Goal: Task Accomplishment & Management: Manage account settings

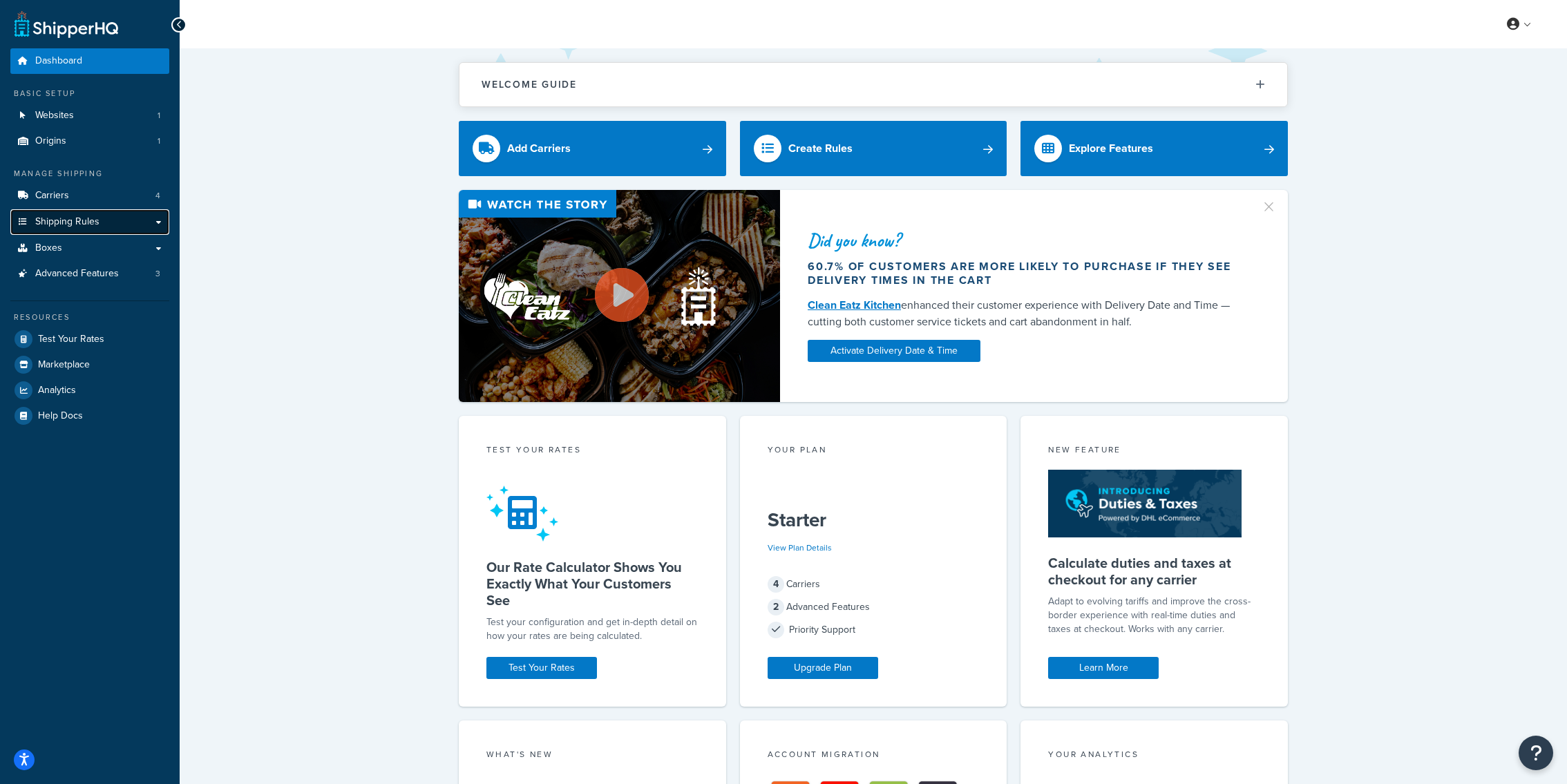
click at [74, 214] on link "Shipping Rules" at bounding box center [89, 222] width 158 height 26
click at [72, 198] on link "Carriers 4" at bounding box center [89, 196] width 158 height 26
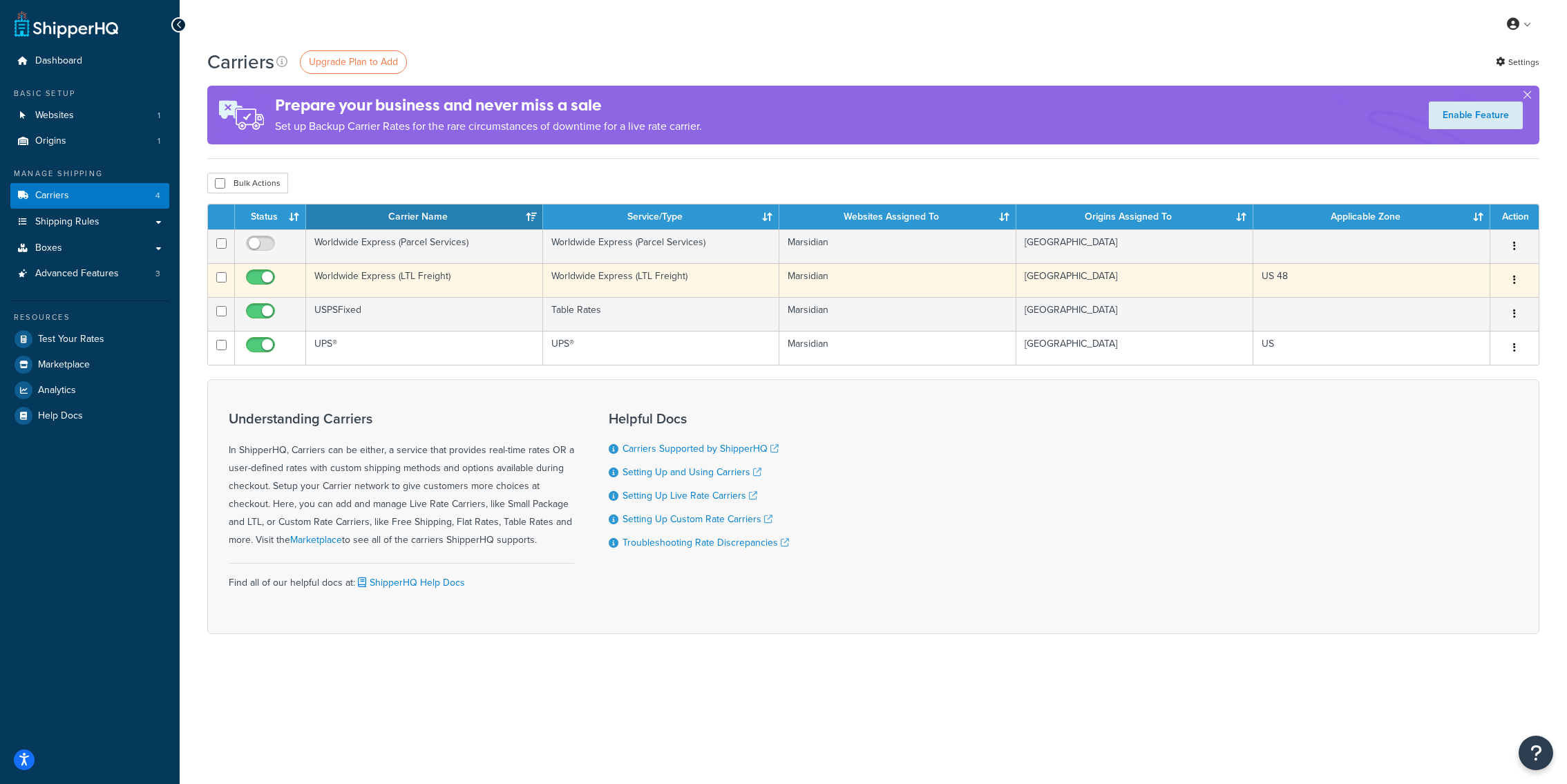
click at [434, 292] on td "Worldwide Express (LTL Freight)" at bounding box center [425, 280] width 237 height 34
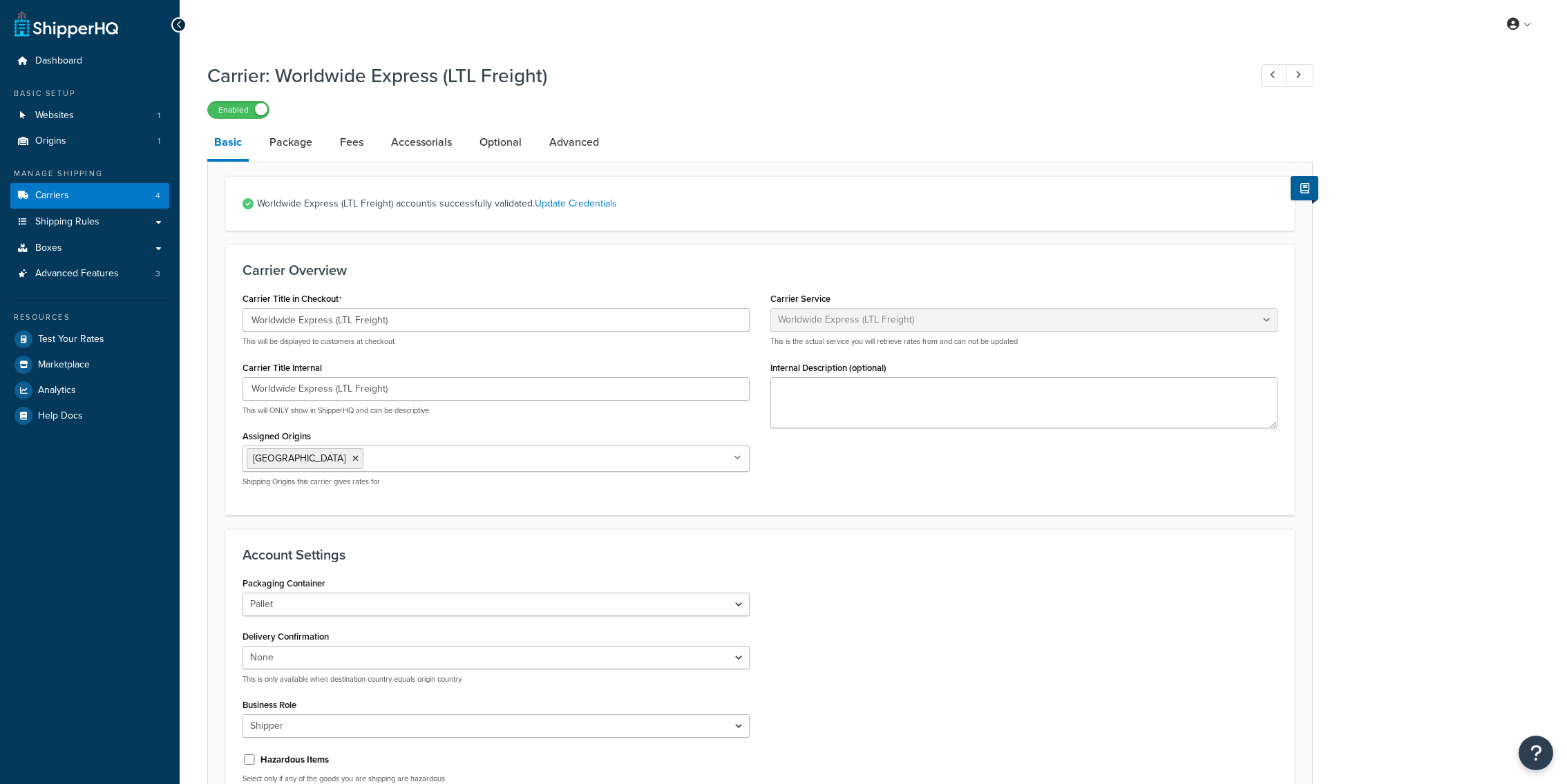
select select "worldwideExpressFreight"
click at [89, 191] on link "Carriers 4" at bounding box center [89, 196] width 158 height 26
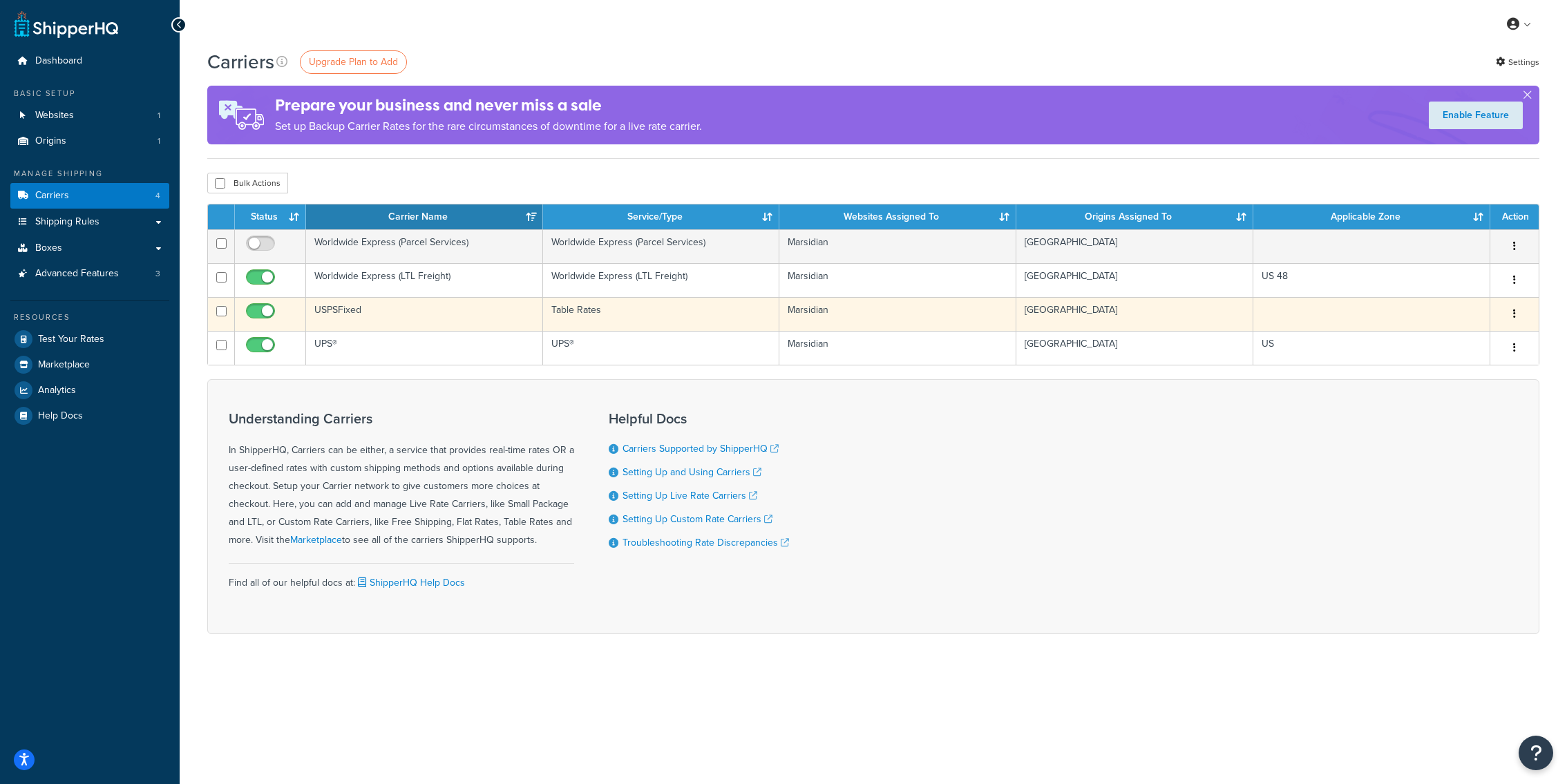
click at [521, 318] on td "USPSFixed" at bounding box center [425, 314] width 237 height 34
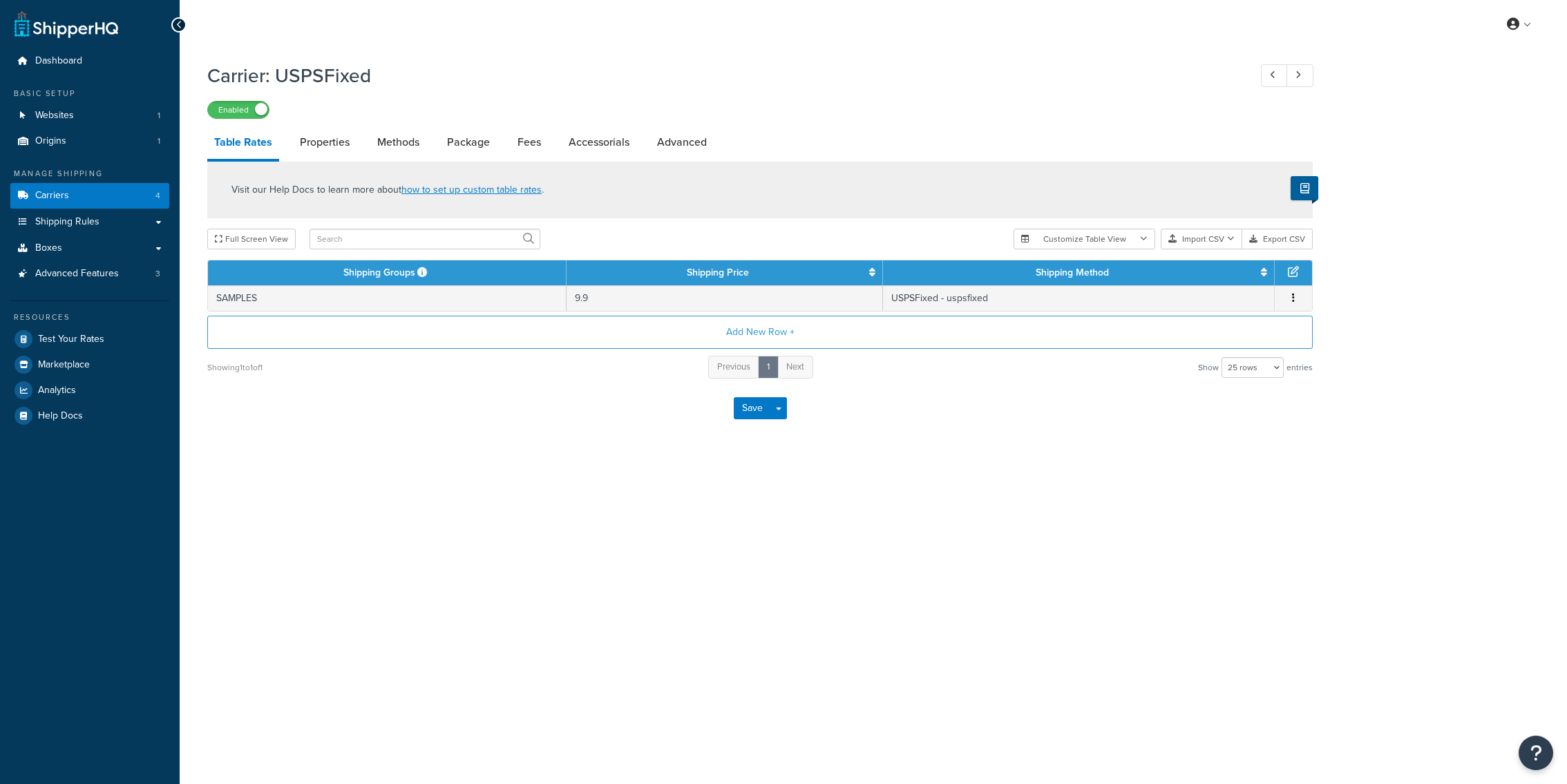
select select "25"
click at [111, 203] on link "Carriers 4" at bounding box center [89, 196] width 158 height 26
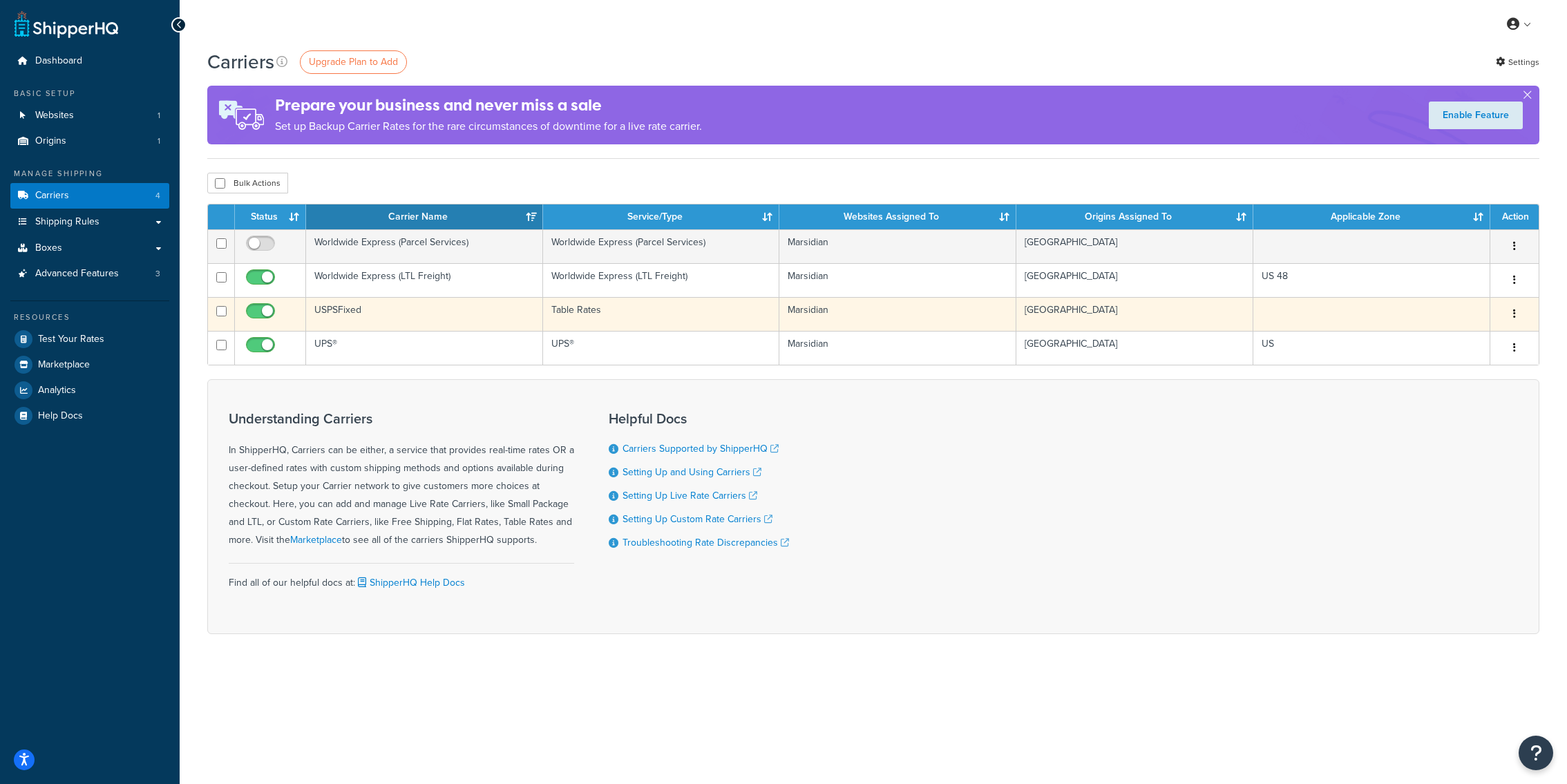
click at [478, 327] on td "USPSFixed" at bounding box center [425, 314] width 237 height 34
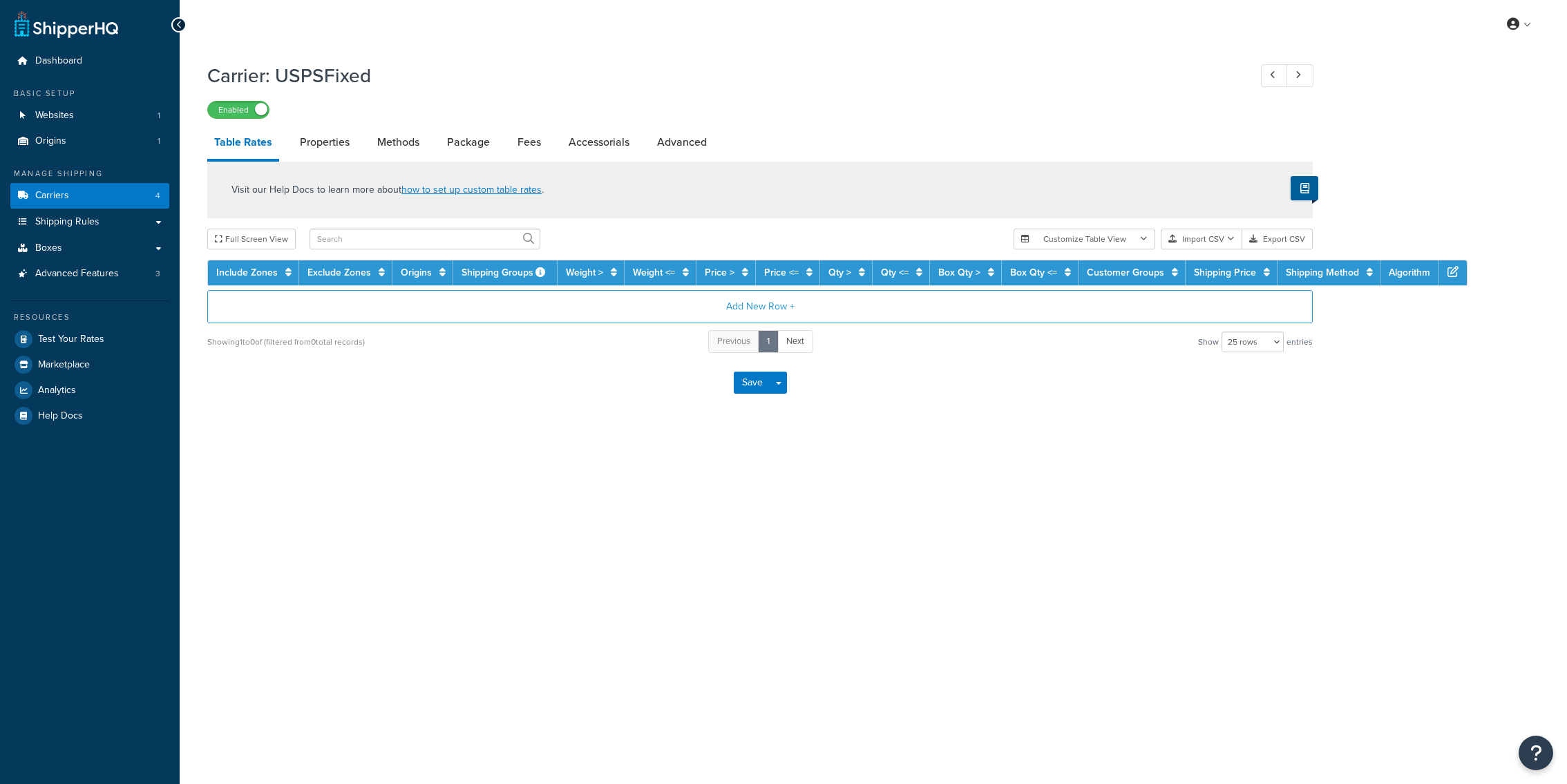
select select "25"
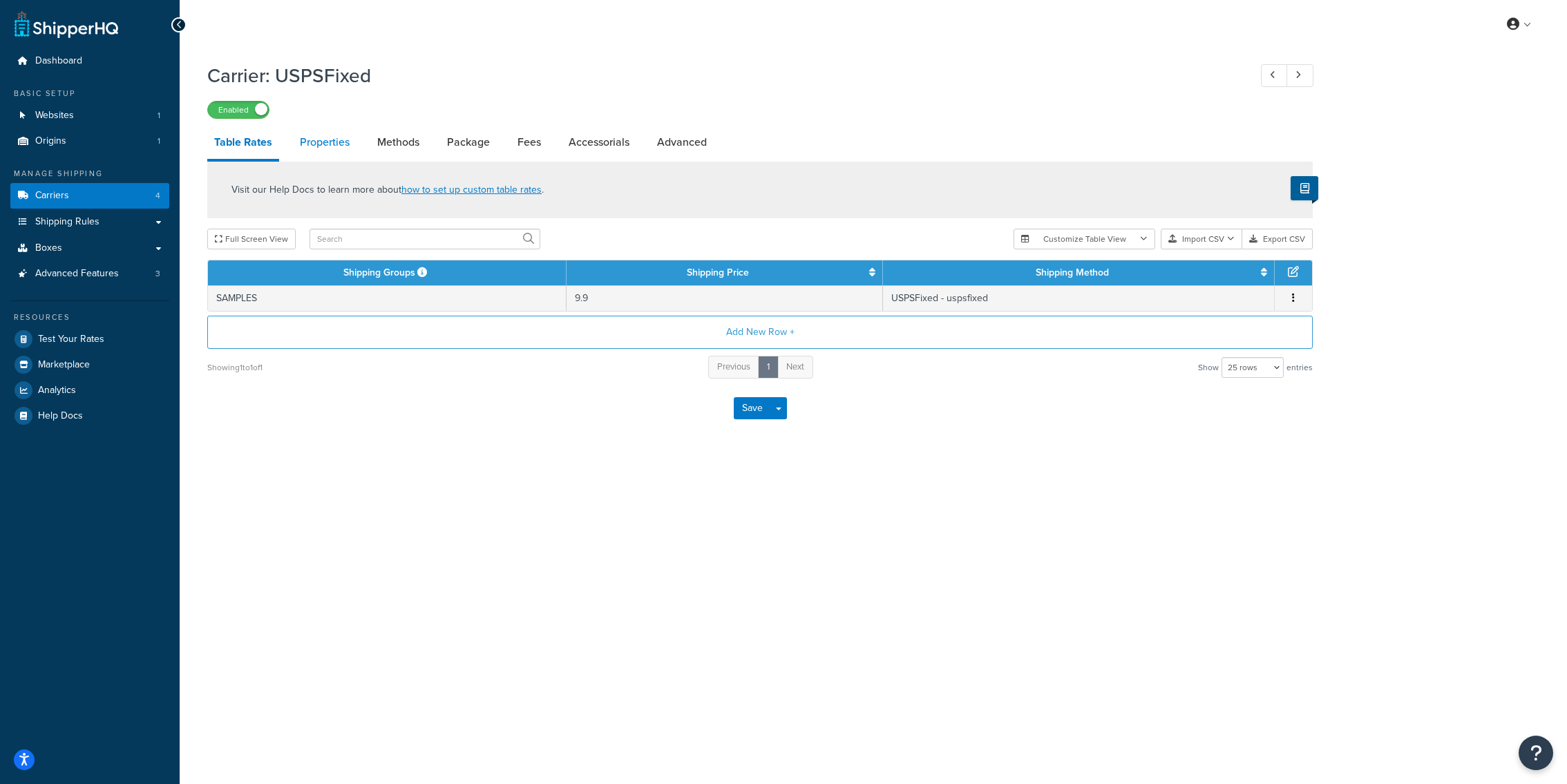
click at [330, 147] on link "Properties" at bounding box center [325, 141] width 64 height 33
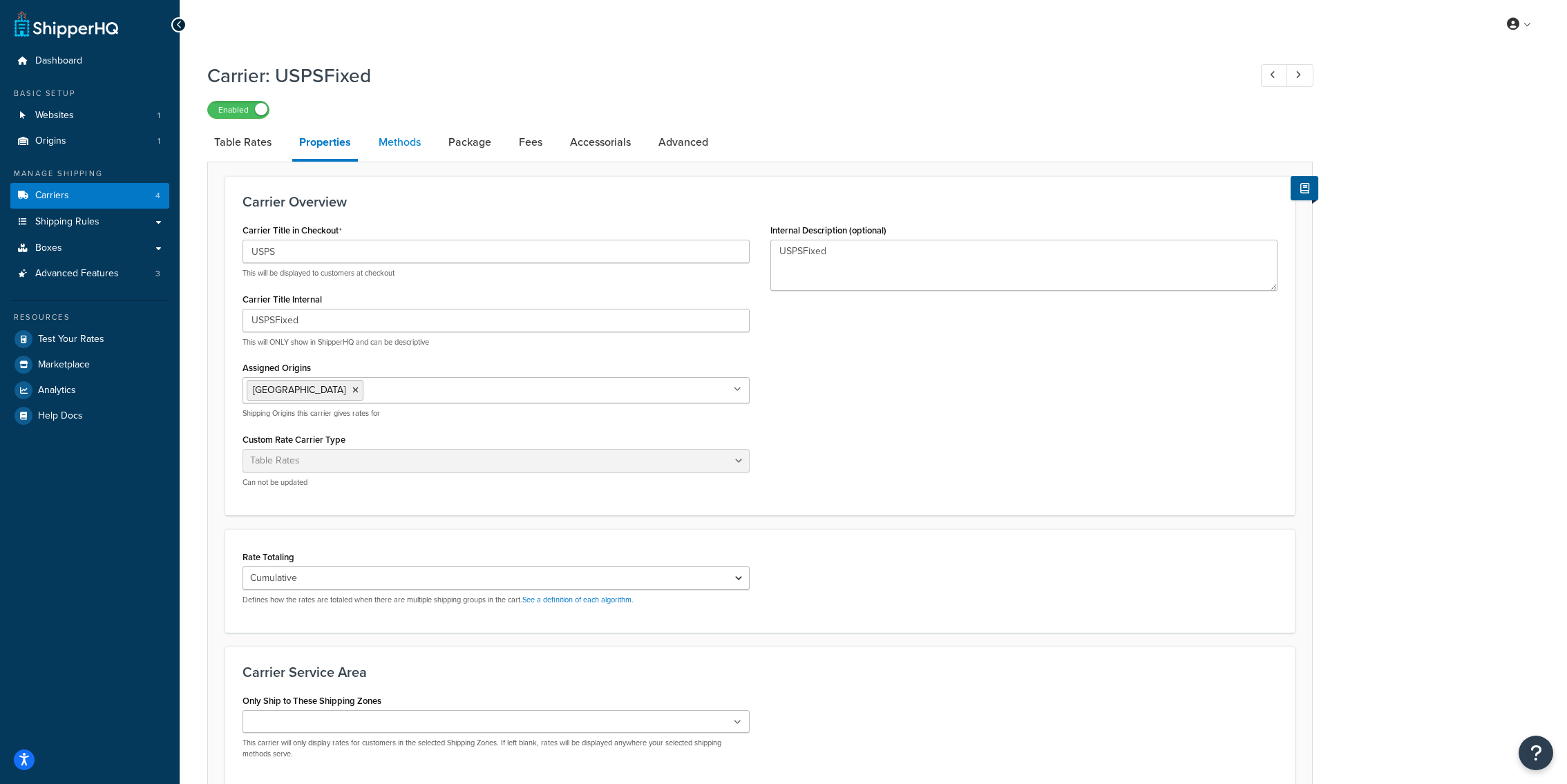
click at [413, 147] on link "Methods" at bounding box center [400, 141] width 56 height 33
select select "25"
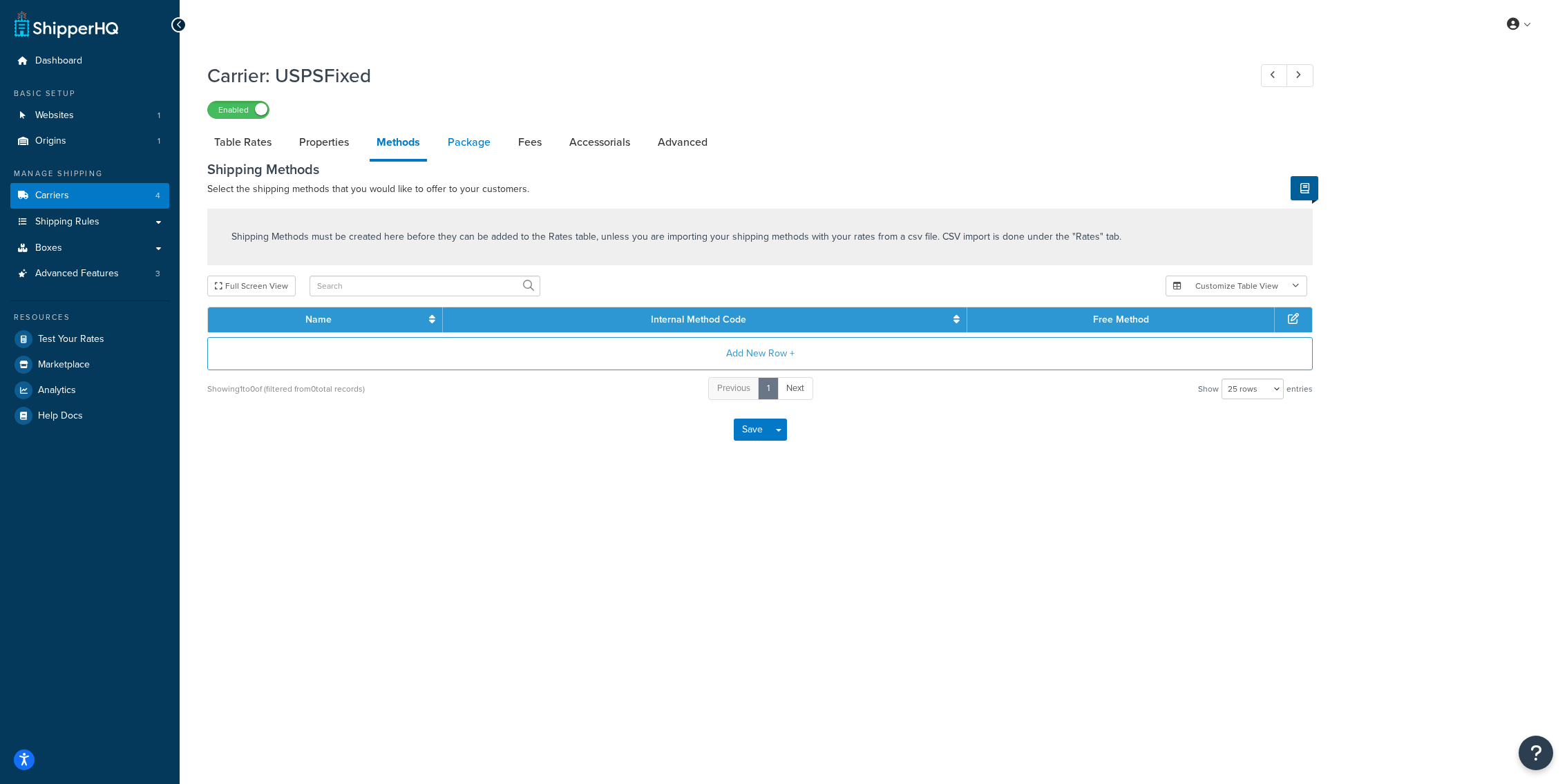
click at [456, 149] on link "Package" at bounding box center [469, 141] width 57 height 33
